Goal: Find specific page/section: Find specific page/section

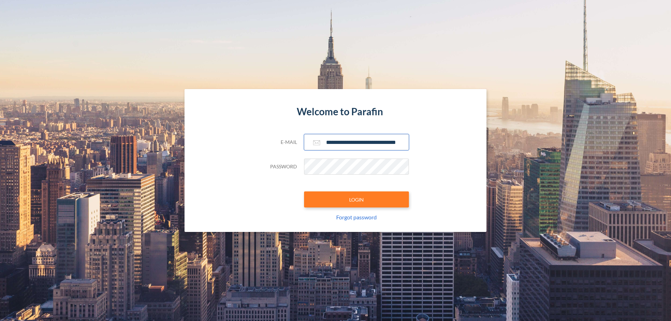
type input "**********"
click at [357, 200] on button "LOGIN" at bounding box center [356, 200] width 105 height 16
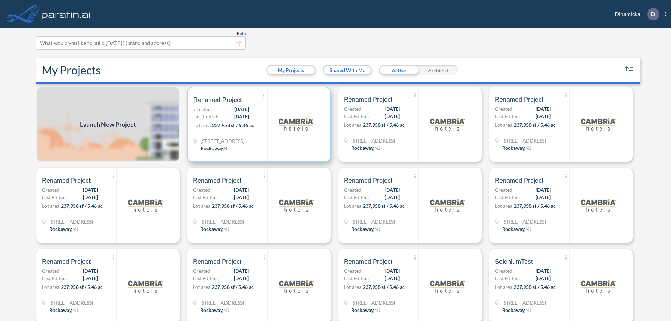
scroll to position [2, 0]
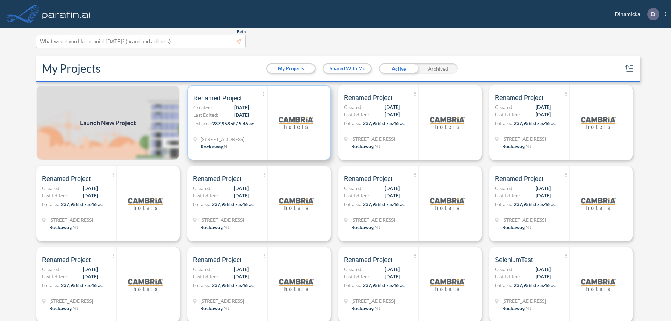
click at [258, 123] on p "Lot area: 237,958 sf / 5.46 ac" at bounding box center [230, 125] width 74 height 10
